Goal: Information Seeking & Learning: Learn about a topic

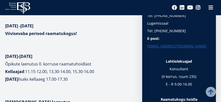
scroll to position [169, 0]
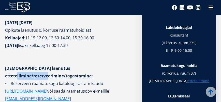
drag, startPoint x: 82, startPoint y: 68, endPoint x: 111, endPoint y: 71, distance: 29.2
click at [111, 71] on p "[DEMOGRAPHIC_DATA] laenutus ettetellimine/reserveerimine/tagastamine:" at bounding box center [71, 72] width 132 height 15
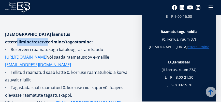
drag, startPoint x: 76, startPoint y: 94, endPoint x: 56, endPoint y: 63, distance: 36.5
drag, startPoint x: 186, startPoint y: 40, endPoint x: 189, endPoint y: 38, distance: 3.7
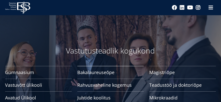
click at [88, 72] on span "Bakalaureuseõpe Tutvu ja registreeru" at bounding box center [110, 72] width 67 height 5
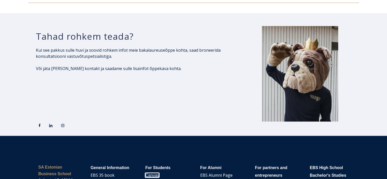
scroll to position [615, 0]
